Goal: Subscribe to service/newsletter

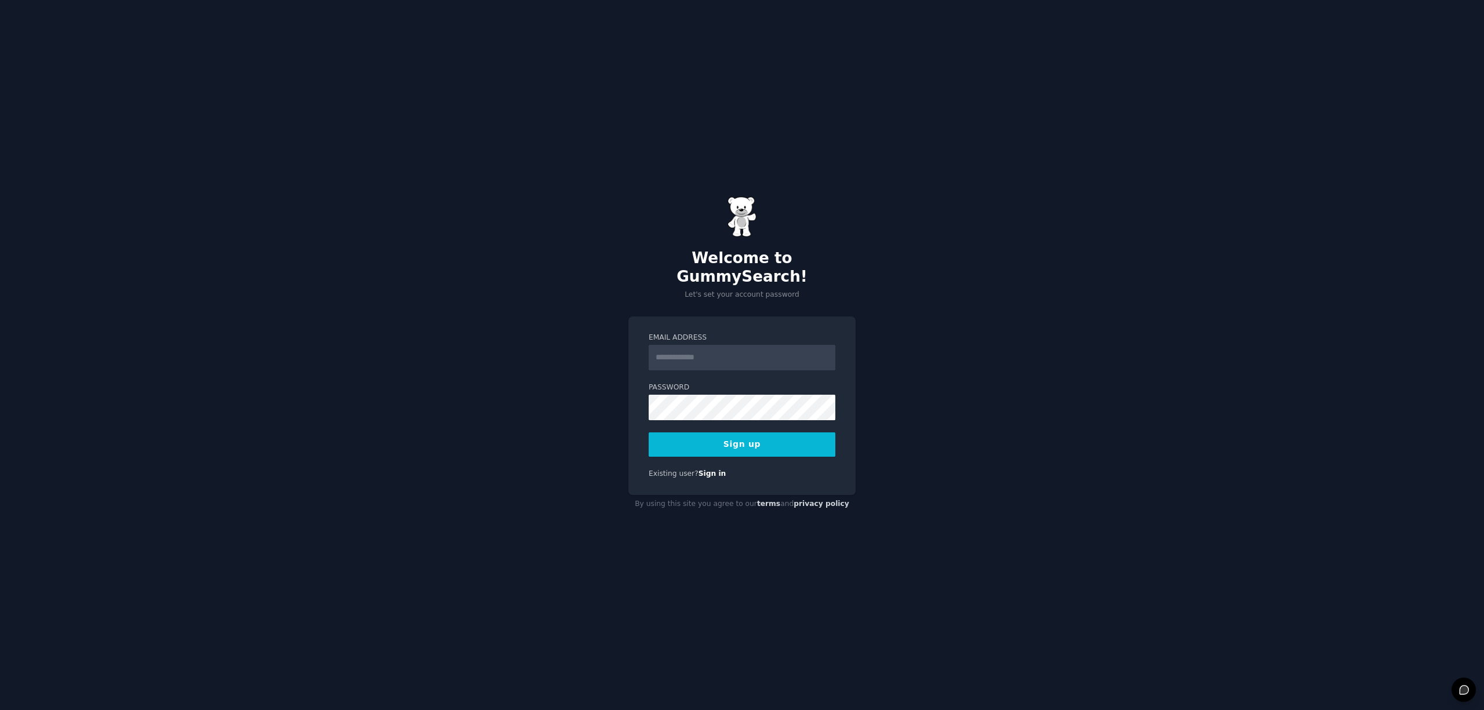
click at [723, 351] on input "Email Address" at bounding box center [741, 357] width 187 height 25
type input "**********"
click at [810, 440] on button "Sign up" at bounding box center [741, 444] width 187 height 24
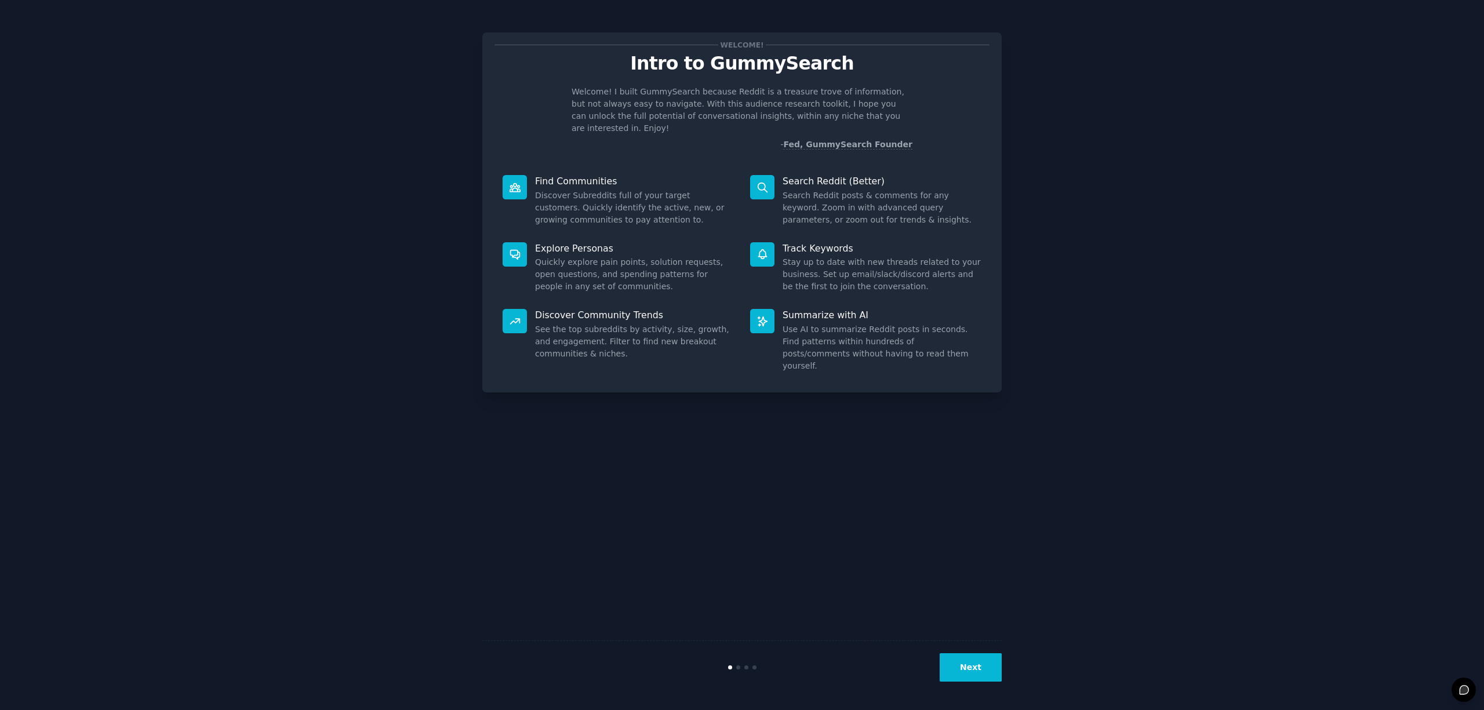
click at [978, 661] on button "Next" at bounding box center [970, 667] width 62 height 28
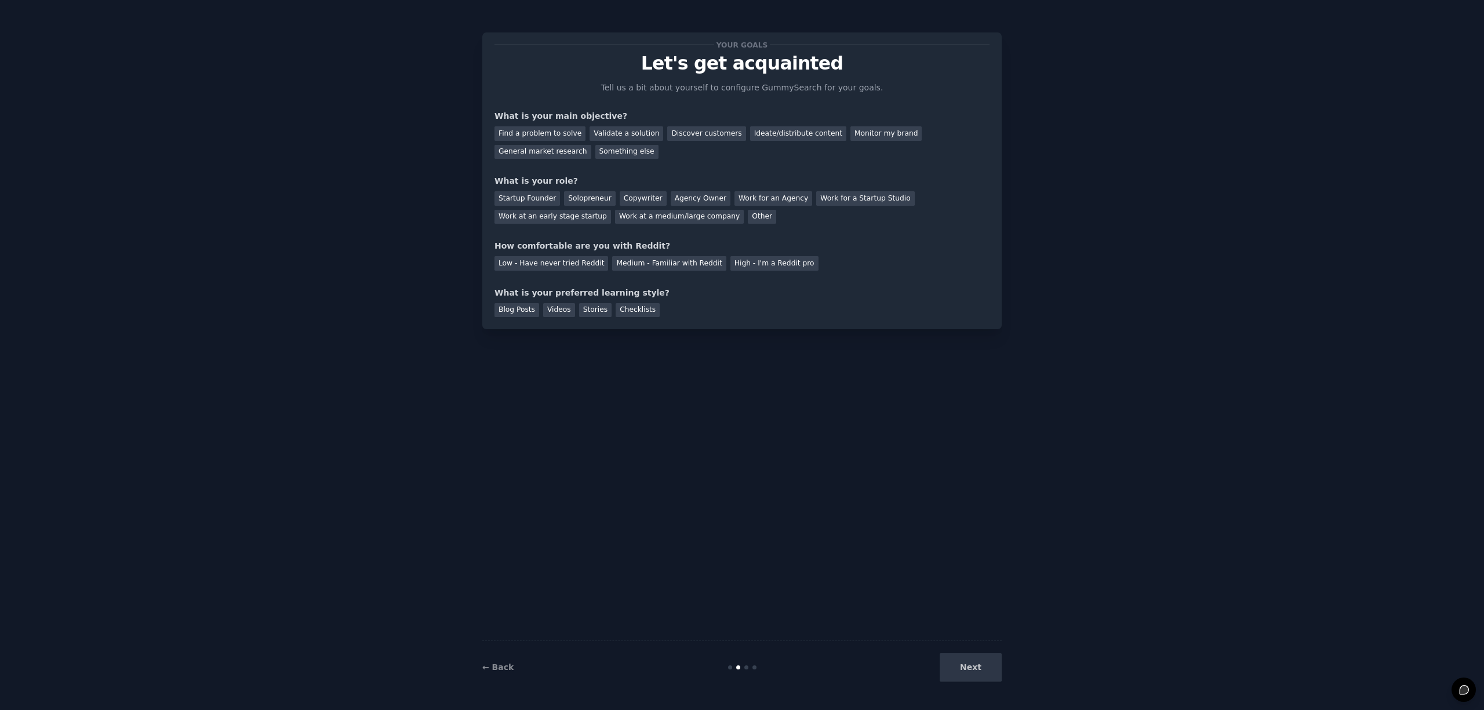
click at [982, 673] on div "Next" at bounding box center [914, 667] width 173 height 28
click at [540, 131] on div "Find a problem to solve" at bounding box center [539, 133] width 91 height 14
click at [715, 131] on div "Discover customers" at bounding box center [706, 133] width 78 height 14
click at [528, 198] on div "Startup Founder" at bounding box center [526, 198] width 65 height 14
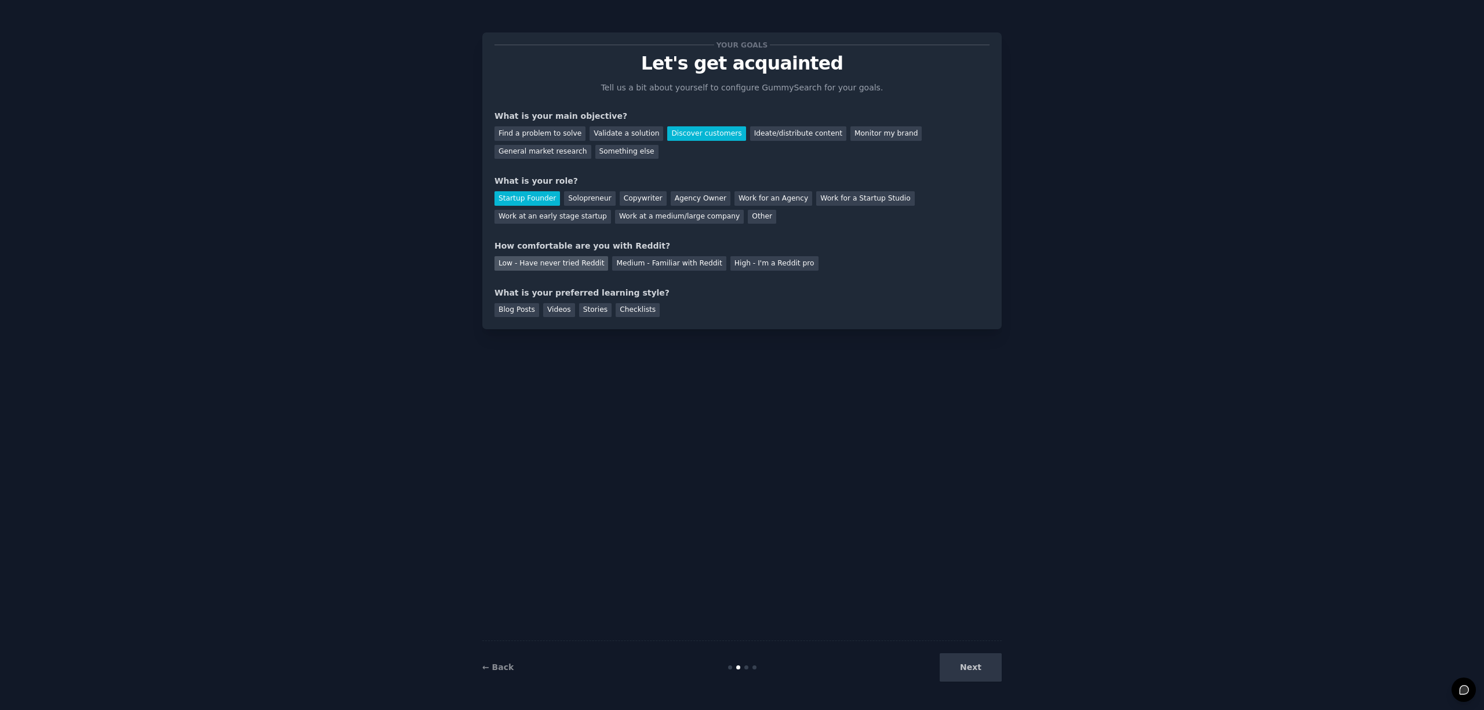
click at [571, 264] on div "Low - Have never tried Reddit" at bounding box center [551, 263] width 114 height 14
click at [523, 310] on div "Blog Posts" at bounding box center [516, 310] width 45 height 14
click at [561, 309] on div "Videos" at bounding box center [559, 310] width 32 height 14
click at [953, 672] on button "Next" at bounding box center [970, 667] width 62 height 28
